Goal: Task Accomplishment & Management: Manage account settings

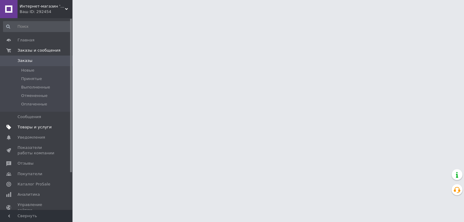
click at [29, 124] on link "Товары и услуги" at bounding box center [37, 127] width 74 height 10
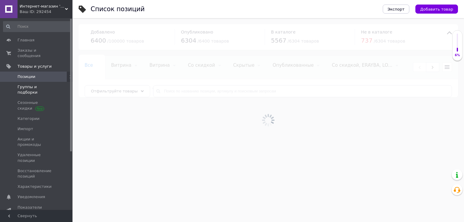
click at [35, 84] on span "Группы и подборки" at bounding box center [37, 89] width 38 height 11
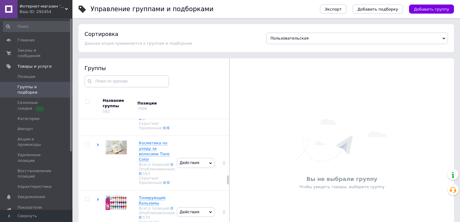
scroll to position [943, 0]
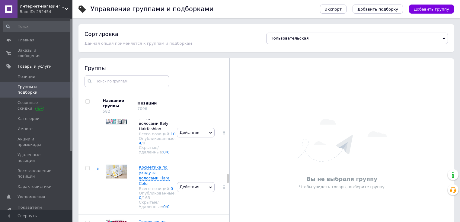
click at [97, 72] on icon at bounding box center [98, 70] width 3 height 3
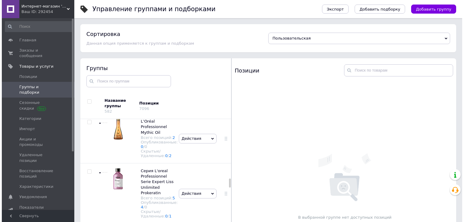
scroll to position [1426, 0]
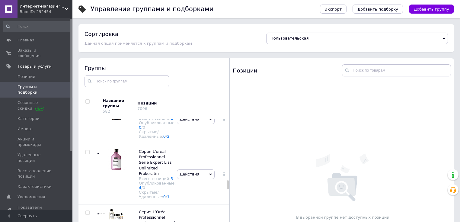
click at [140, 80] on link "4" at bounding box center [140, 78] width 2 height 5
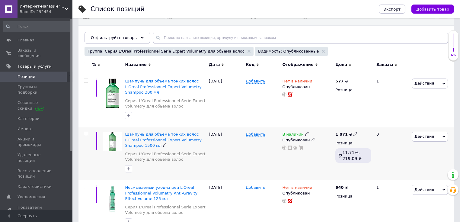
scroll to position [73, 0]
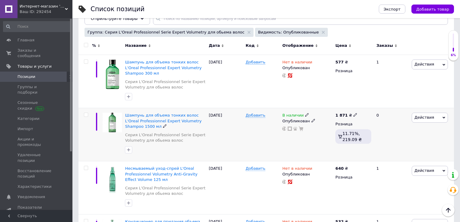
click at [354, 114] on icon at bounding box center [356, 115] width 4 height 4
type input "1"
type input "2295"
click at [39, 74] on span "Позиции" at bounding box center [37, 76] width 38 height 5
click at [38, 49] on span "Заказы и сообщения" at bounding box center [37, 53] width 38 height 11
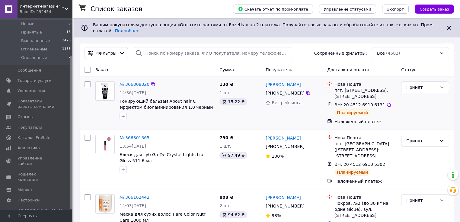
click at [160, 101] on span "Тонирующий бальзам About hair С эффектом биоламинирования 1.0 черный 150 мл" at bounding box center [166, 107] width 93 height 17
